Goal: Transaction & Acquisition: Obtain resource

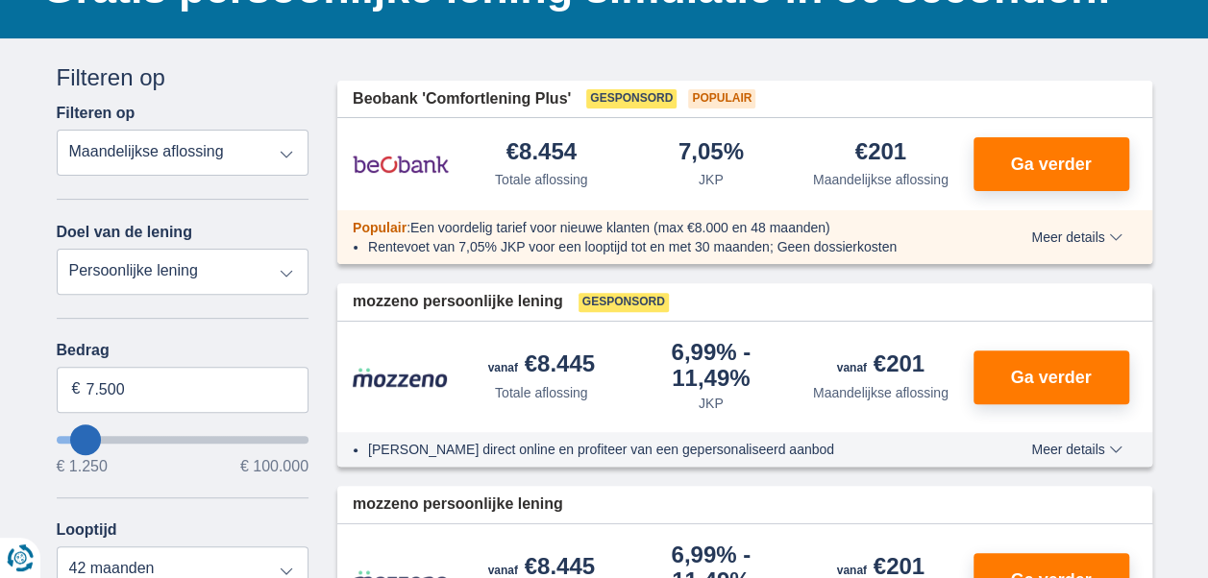
scroll to position [192, 0]
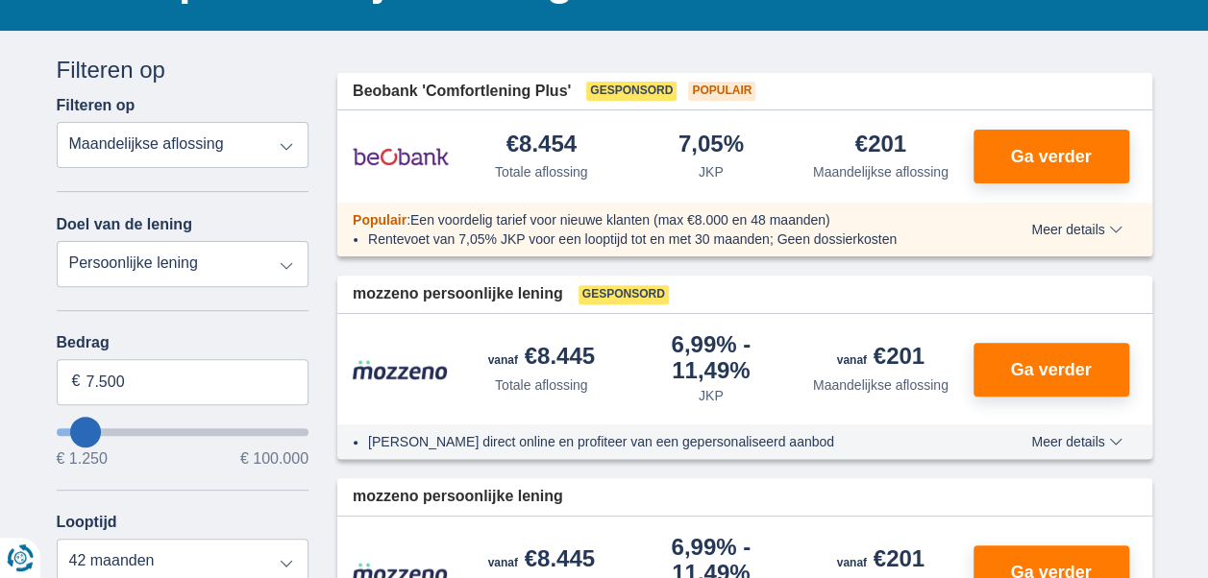
type input "8.250"
type input "8250"
select select "48"
type input "8250"
click at [86, 432] on input "wantToBorrow" at bounding box center [183, 432] width 253 height 8
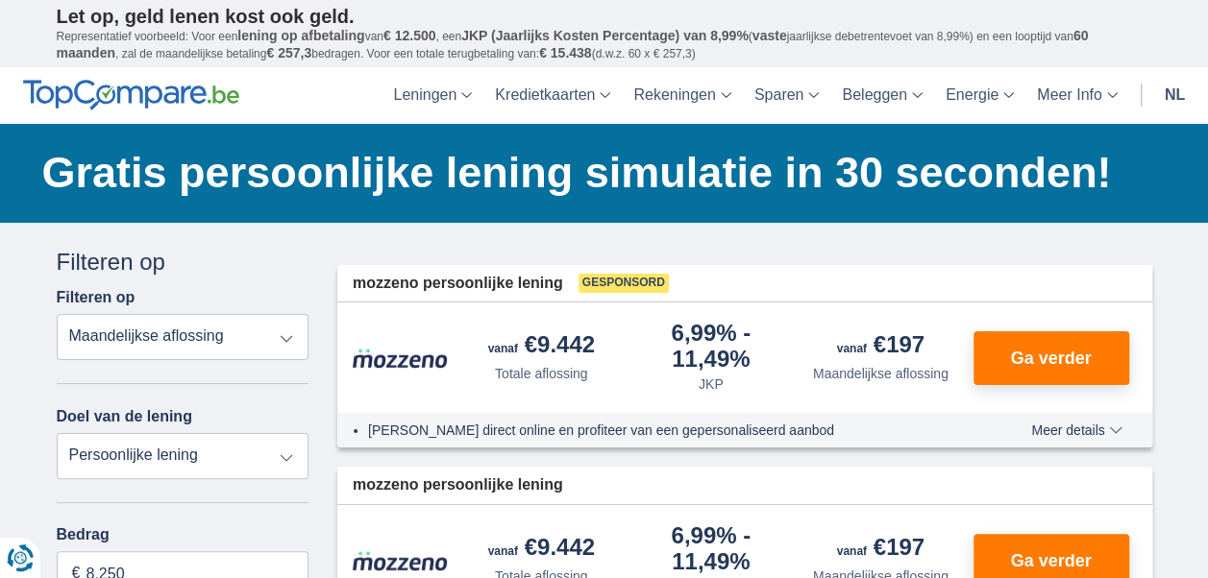
scroll to position [288, 0]
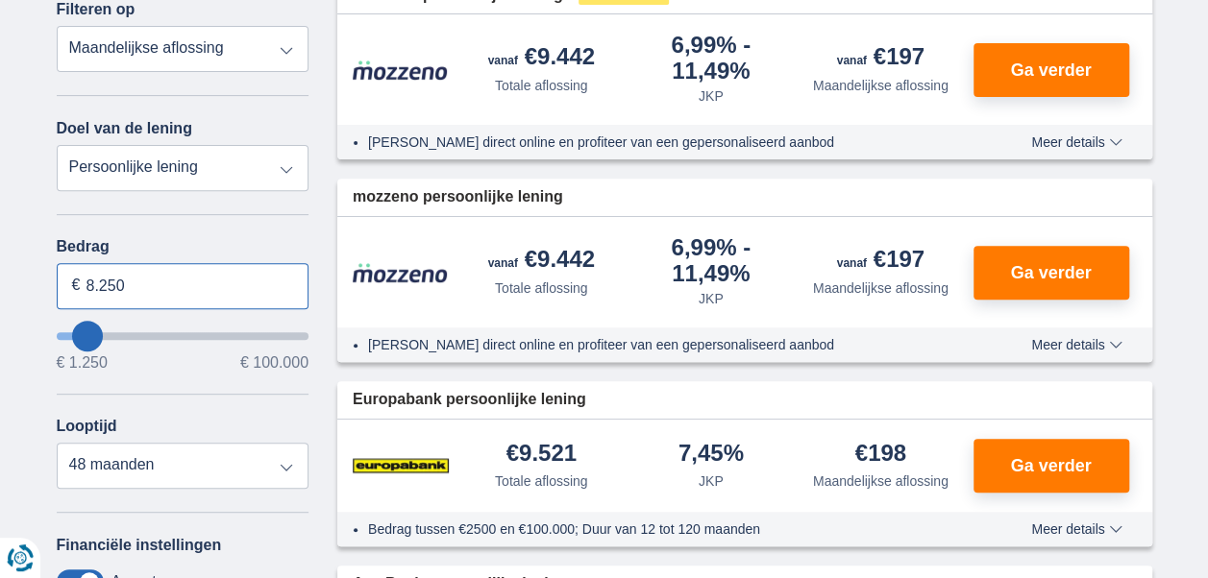
click at [166, 286] on input "8.250" at bounding box center [183, 286] width 253 height 46
type input "8"
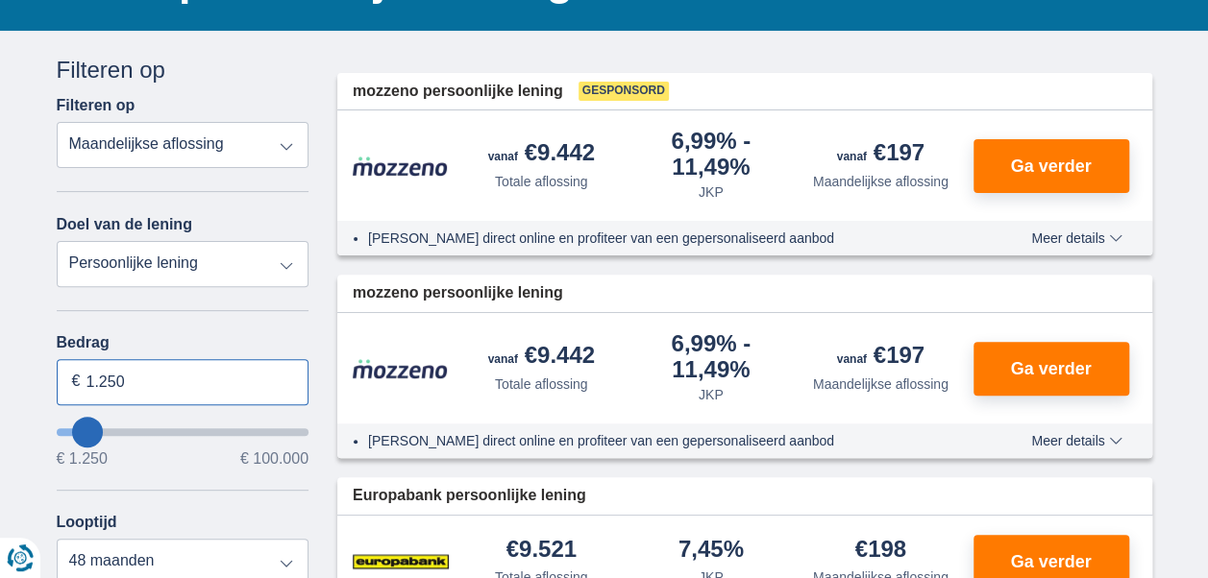
type input "1.250"
click at [284, 144] on select "Totale aflossing JKP Maandelijkse aflossing" at bounding box center [183, 145] width 253 height 46
type input "1250"
select select "24"
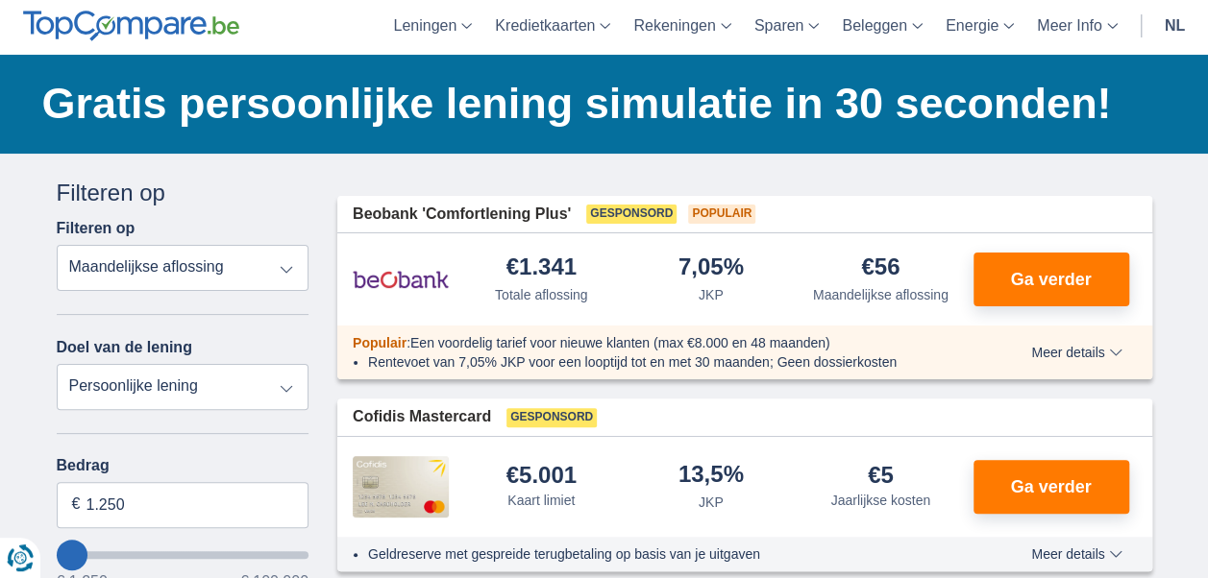
scroll to position [96, 0]
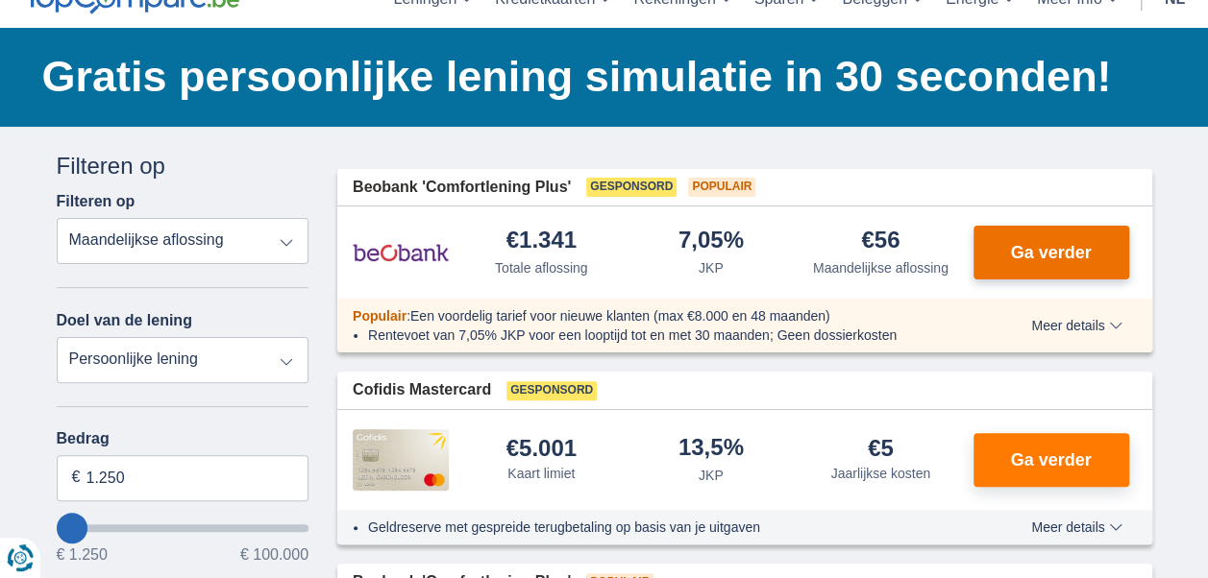
click at [1068, 242] on button "Ga verder" at bounding box center [1051, 253] width 156 height 54
